Goal: Information Seeking & Learning: Find specific fact

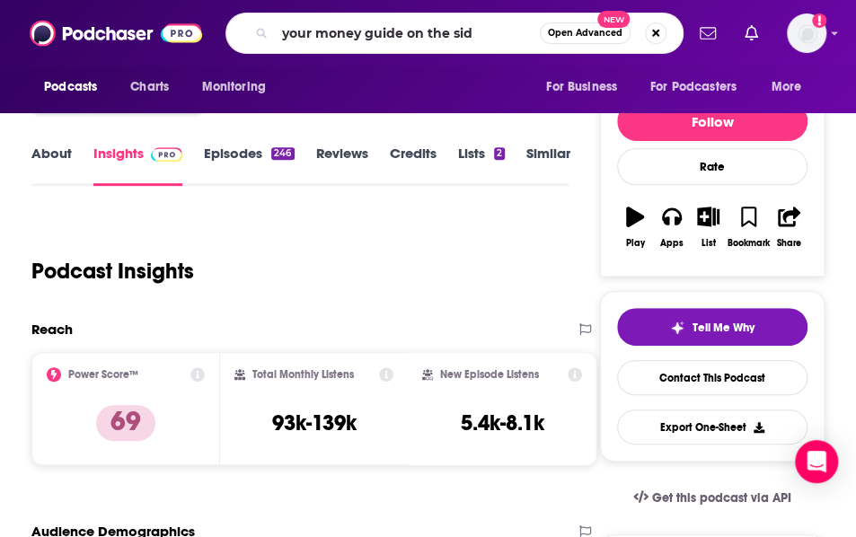
type input "your money guide on the side"
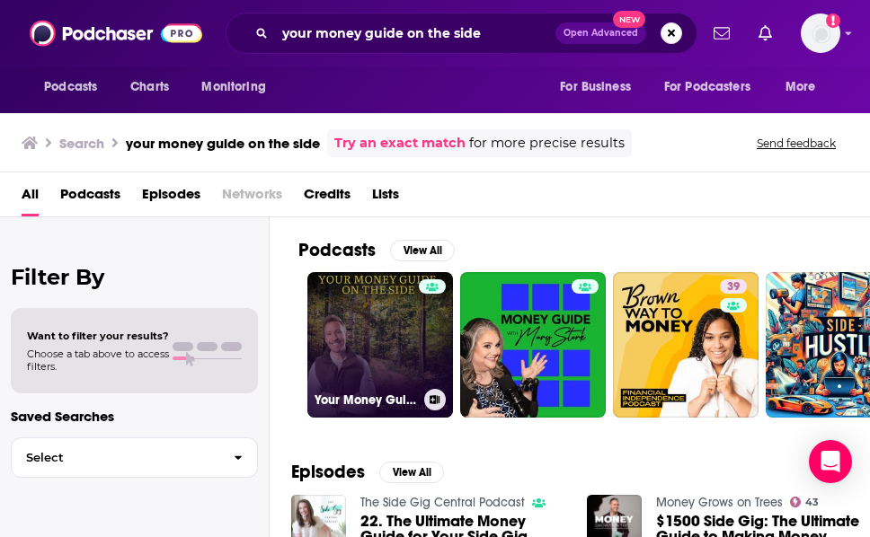
click at [408, 327] on link "Your Money Guide on the Side" at bounding box center [380, 345] width 146 height 146
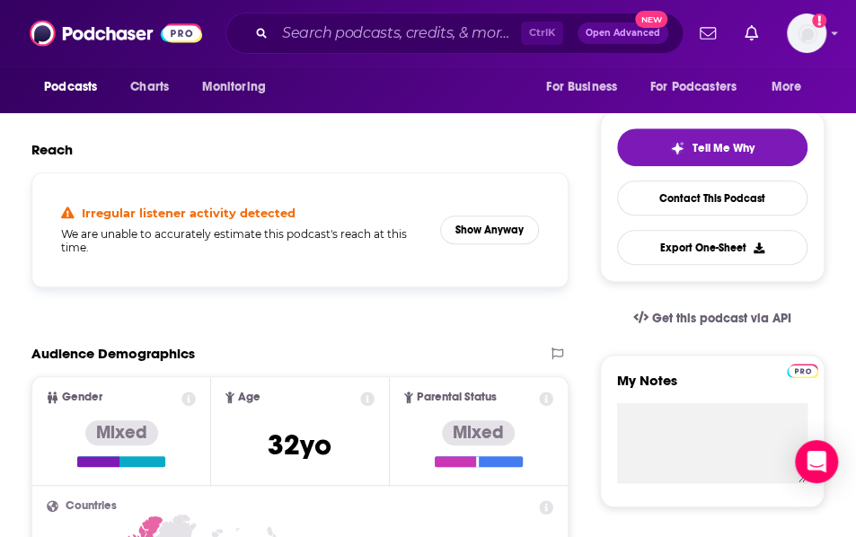
scroll to position [449, 0]
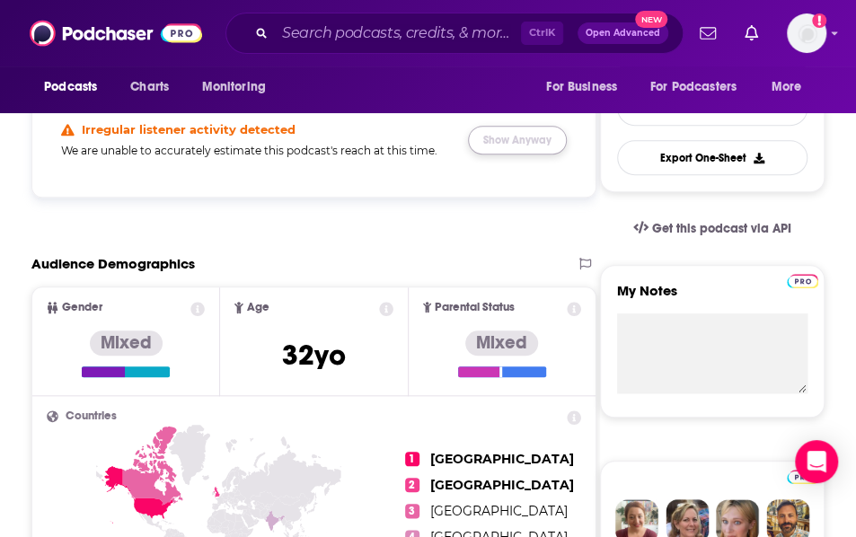
click at [487, 143] on button "Show Anyway" at bounding box center [517, 140] width 99 height 29
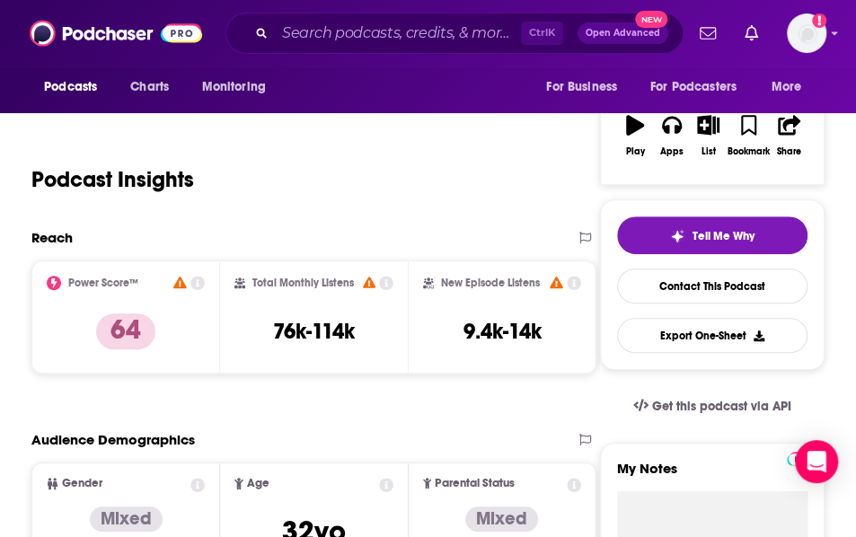
scroll to position [270, 0]
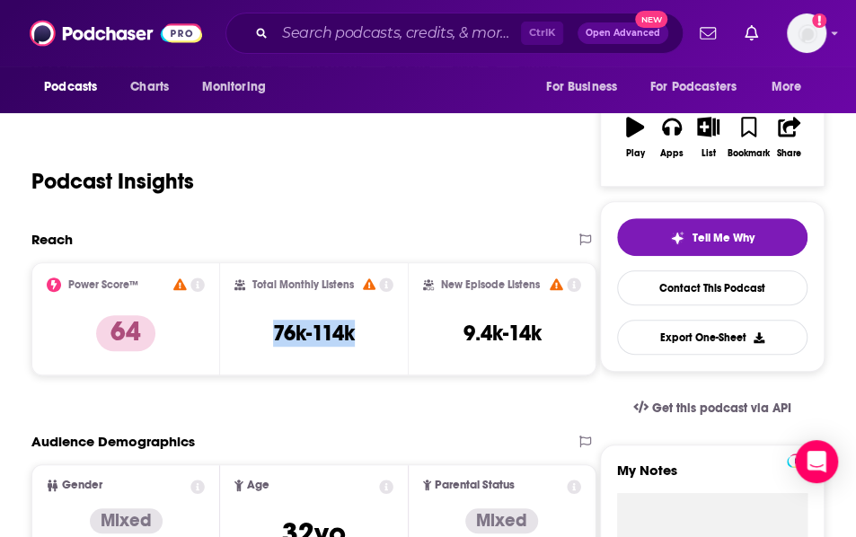
drag, startPoint x: 266, startPoint y: 337, endPoint x: 392, endPoint y: 339, distance: 125.8
click at [392, 339] on div "Total Monthly Listens 76k-114k" at bounding box center [314, 319] width 160 height 83
copy h3 "76k-114k"
